Goal: Task Accomplishment & Management: Use online tool/utility

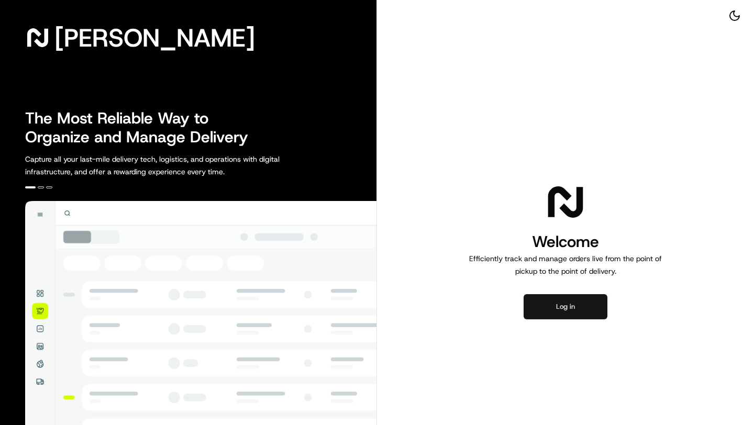
click at [557, 313] on button "Log in" at bounding box center [566, 306] width 84 height 25
